Goal: Task Accomplishment & Management: Use online tool/utility

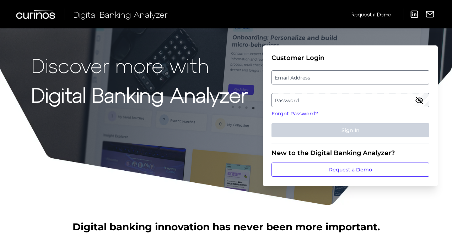
click at [297, 76] on label "Email Address" at bounding box center [350, 77] width 157 height 13
click at [297, 76] on input "email" at bounding box center [350, 77] width 158 height 14
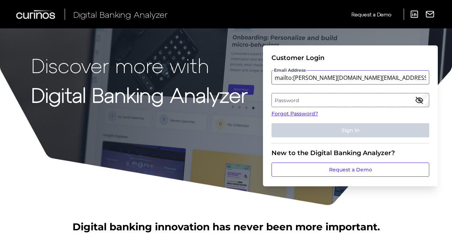
drag, startPoint x: 293, startPoint y: 79, endPoint x: 238, endPoint y: 75, distance: 55.9
click at [238, 75] on div "Discover more with Digital Banking Analyzer Customer Login Email Address mailto…" at bounding box center [226, 103] width 452 height 206
type input "[PERSON_NAME][DOMAIN_NAME][EMAIL_ADDRESS][PERSON_NAME][DOMAIN_NAME]"
click at [306, 98] on label "Password" at bounding box center [350, 100] width 157 height 13
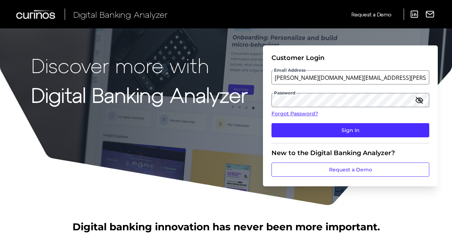
click at [419, 103] on icon "button" at bounding box center [419, 100] width 9 height 9
click at [419, 102] on icon "button" at bounding box center [419, 100] width 7 height 5
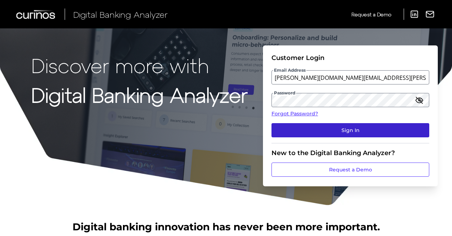
click at [377, 131] on button "Sign In" at bounding box center [350, 130] width 158 height 14
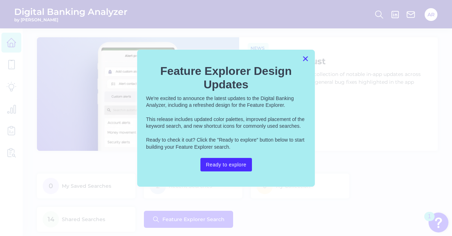
click at [302, 59] on button "×" at bounding box center [305, 58] width 7 height 11
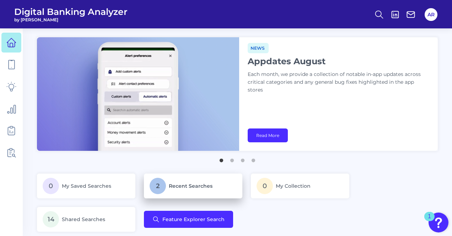
click at [168, 182] on p "2 Recent Searches" at bounding box center [193, 186] width 87 height 16
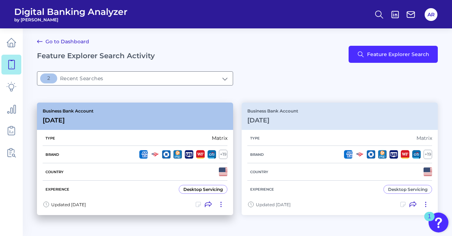
click at [115, 117] on div "Business Bank Account [DATE][FINANCIAL_ID]" at bounding box center [135, 116] width 196 height 27
